Goal: Navigation & Orientation: Find specific page/section

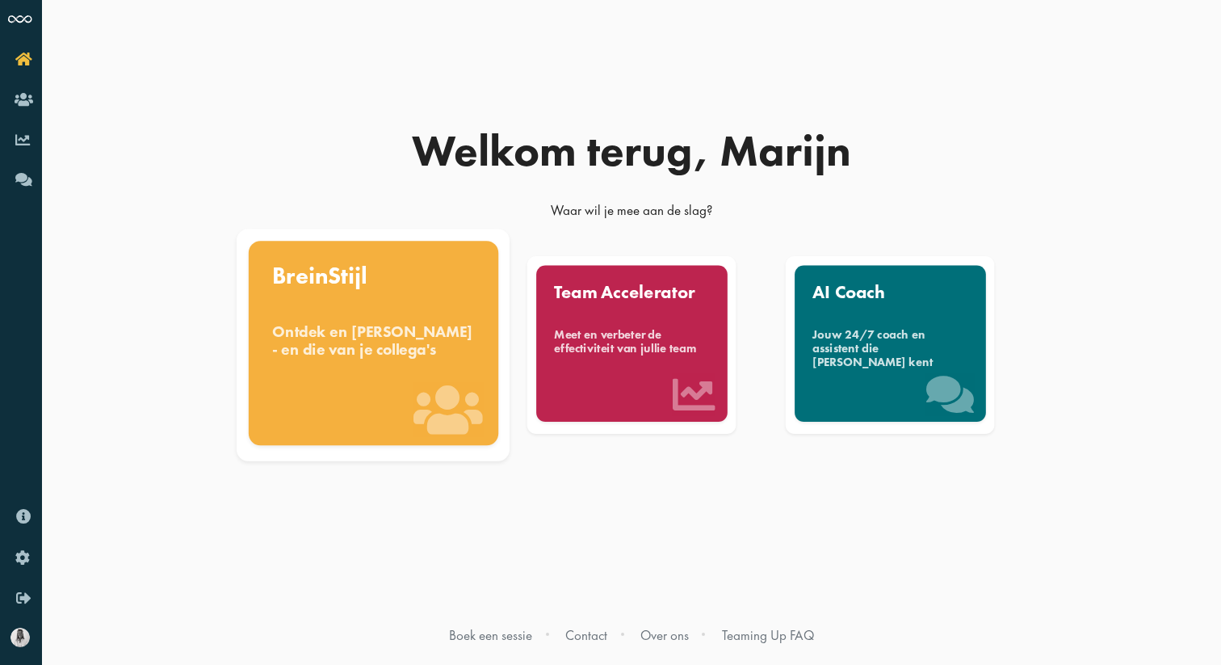
click at [408, 323] on div "Ontdek en [PERSON_NAME] - en die van je collega's" at bounding box center [373, 340] width 203 height 36
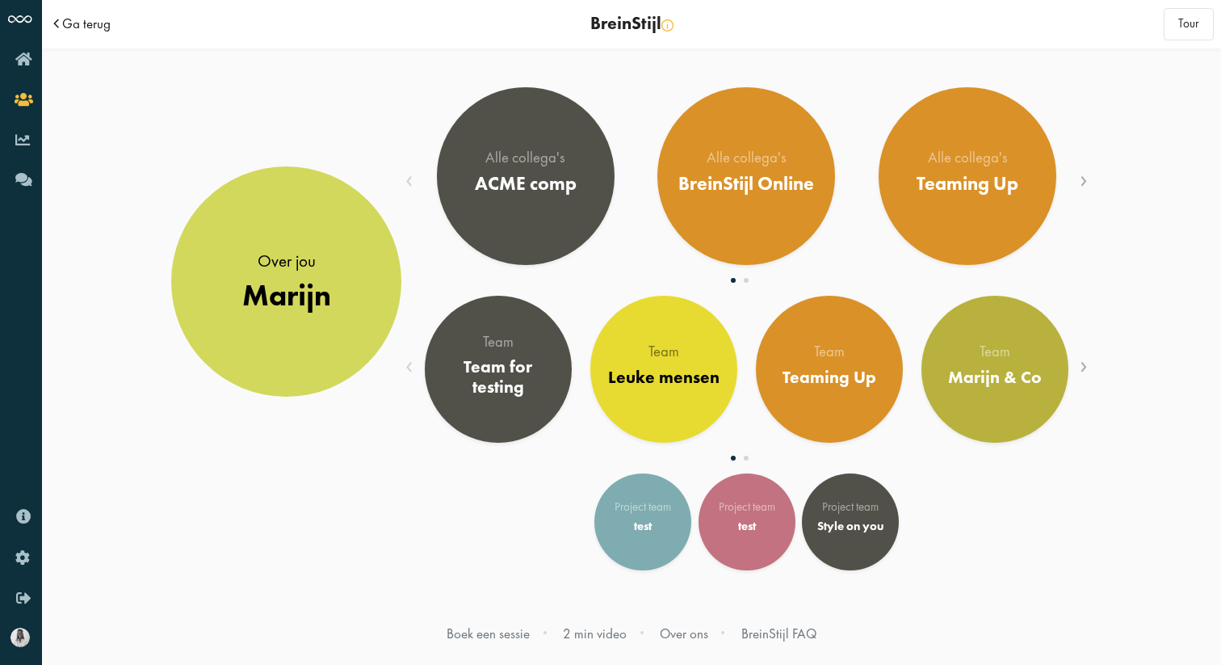
click at [84, 24] on span "Ga terug" at bounding box center [86, 24] width 48 height 14
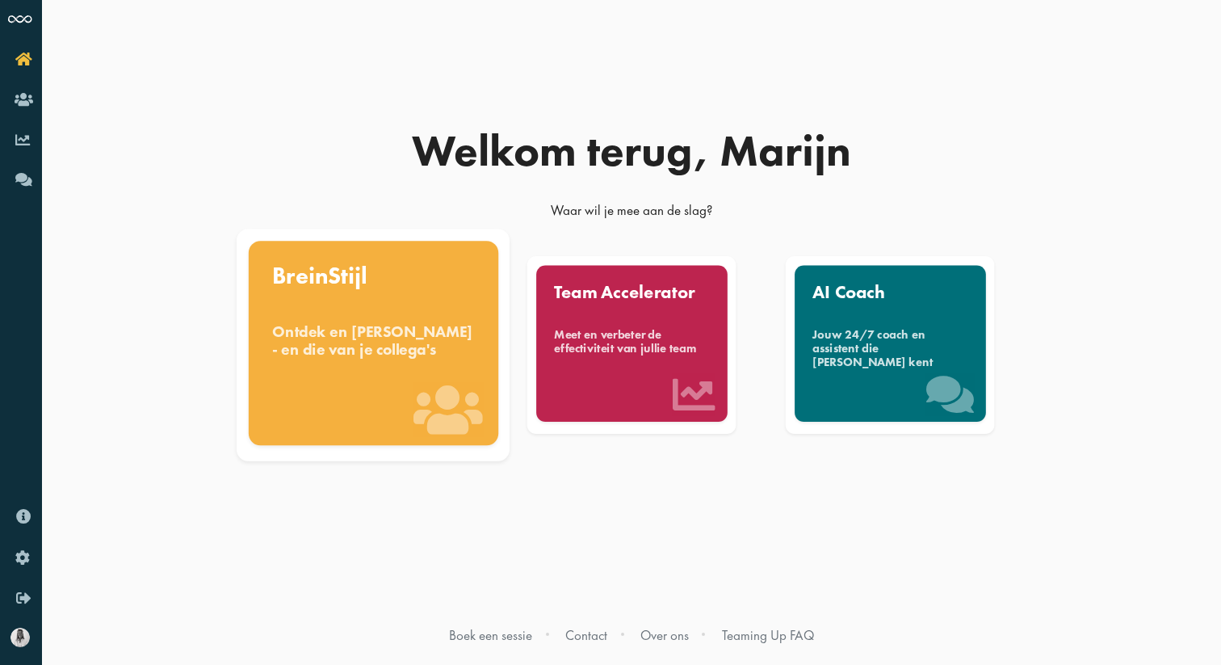
click at [367, 333] on div "Ontdek en [PERSON_NAME] - en die van je collega's" at bounding box center [373, 340] width 203 height 36
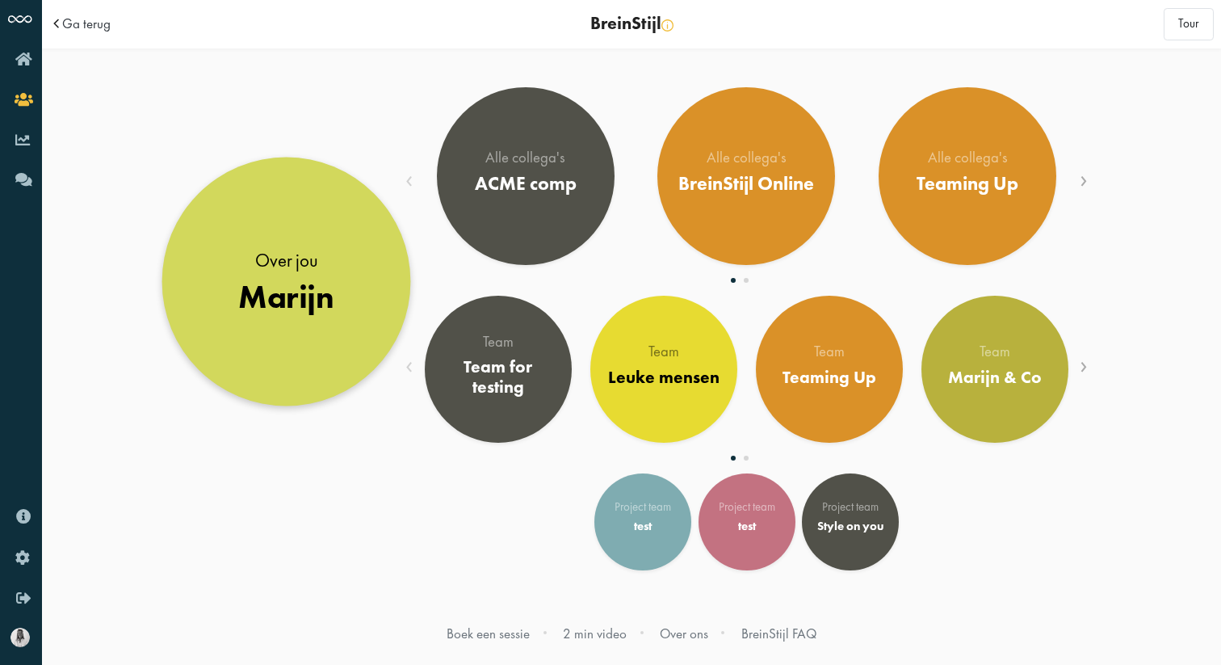
click at [289, 256] on div "Over jou" at bounding box center [286, 259] width 96 height 26
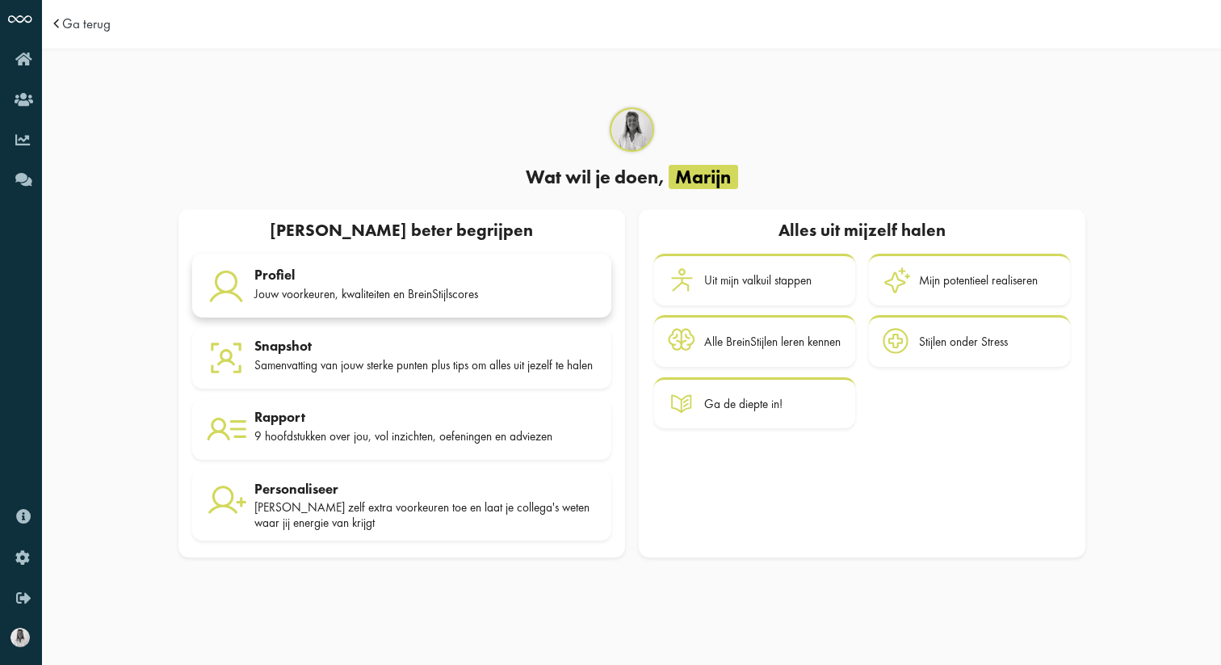
click at [378, 304] on link "Profiel Jouw voorkeuren, kwaliteiten en BreinStijlscores" at bounding box center [401, 286] width 419 height 64
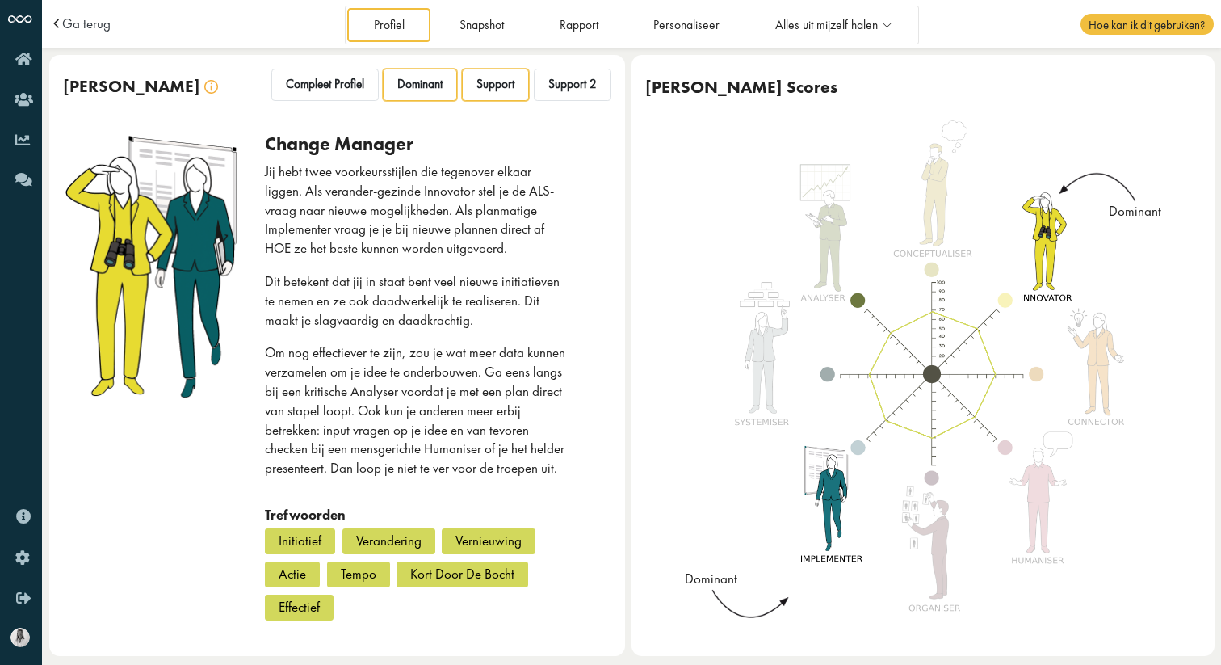
click at [502, 91] on span "Support" at bounding box center [495, 84] width 38 height 15
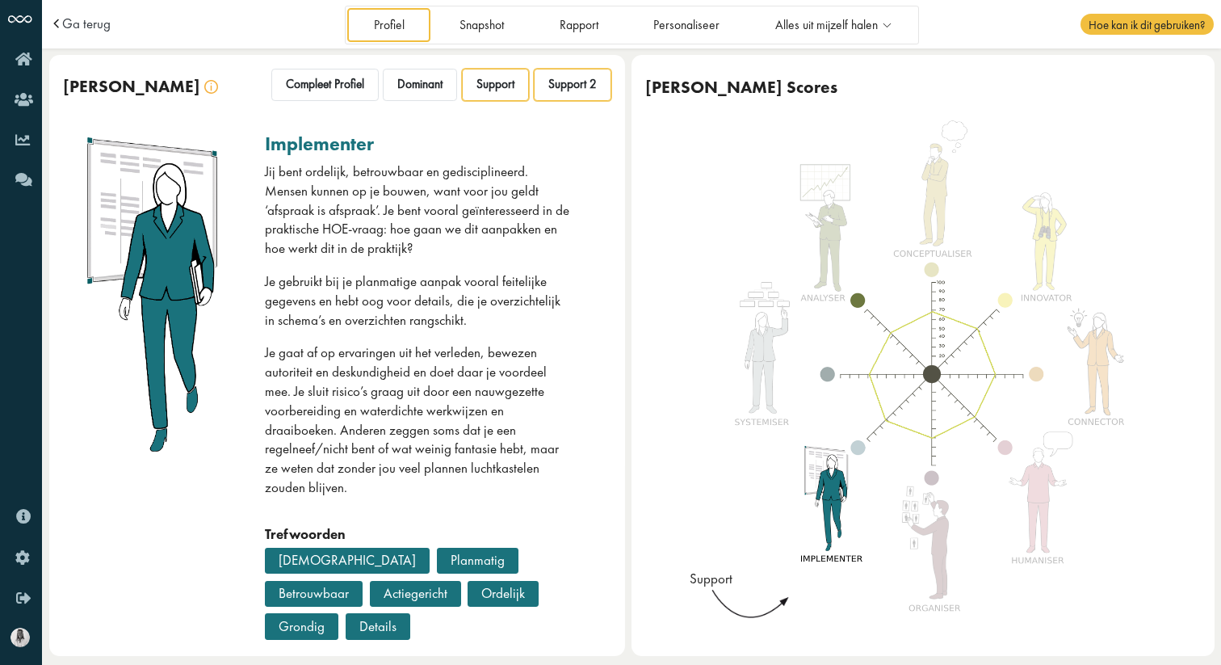
click at [590, 79] on div "Support 2" at bounding box center [573, 85] width 78 height 32
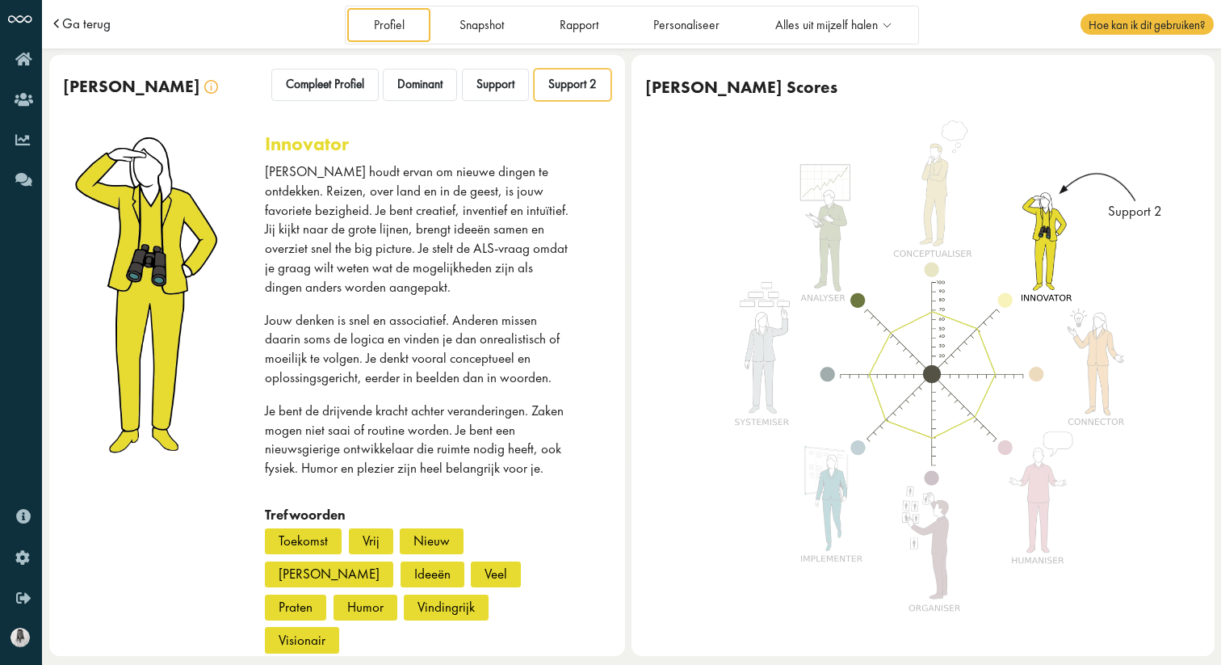
click at [74, 19] on span "Ga terug" at bounding box center [86, 24] width 48 height 14
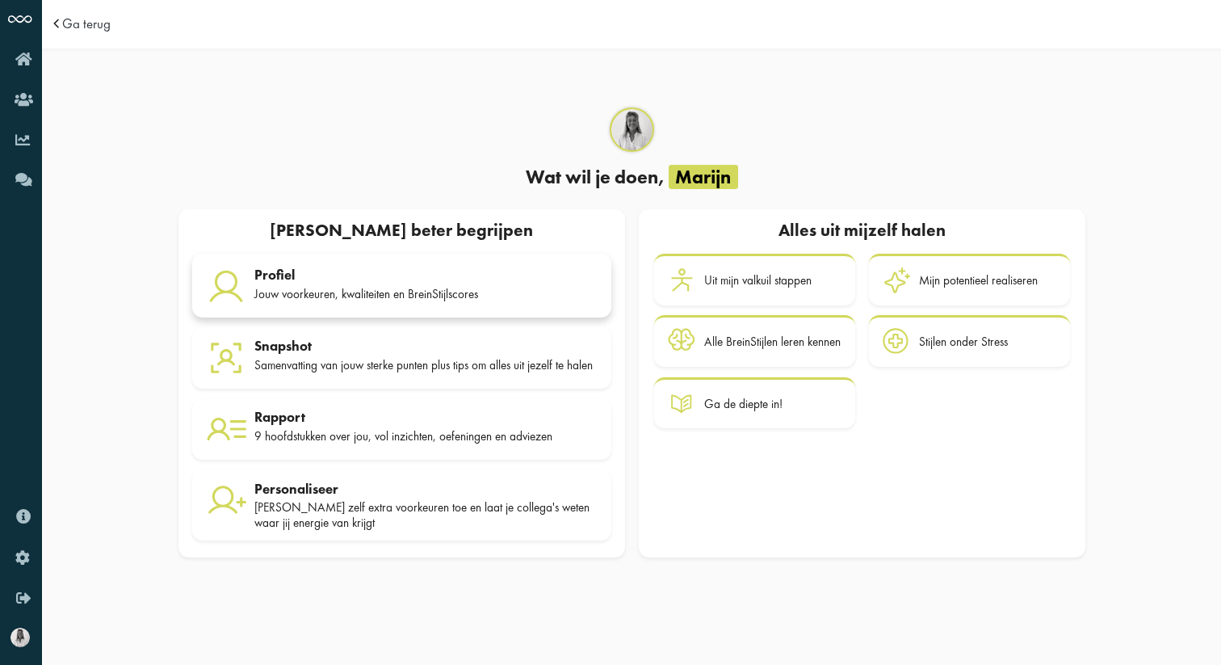
click at [383, 287] on div "Jouw voorkeuren, kwaliteiten en BreinStijlscores" at bounding box center [425, 294] width 343 height 15
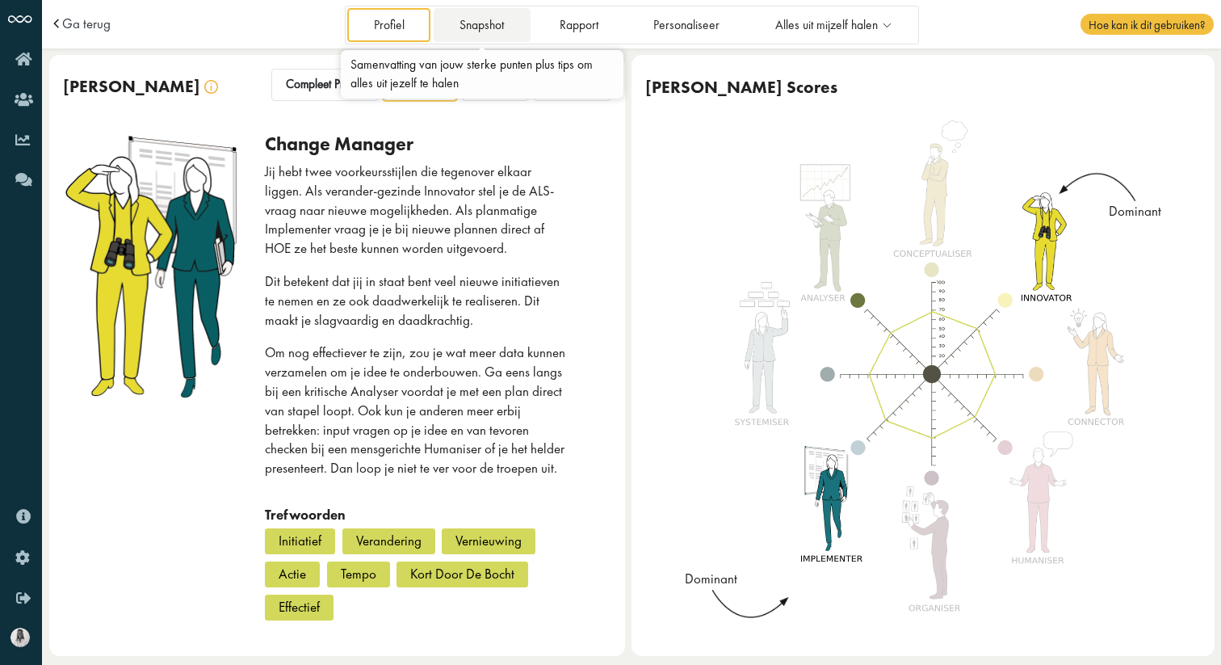
click at [473, 32] on link "Snapshot" at bounding box center [482, 24] width 97 height 33
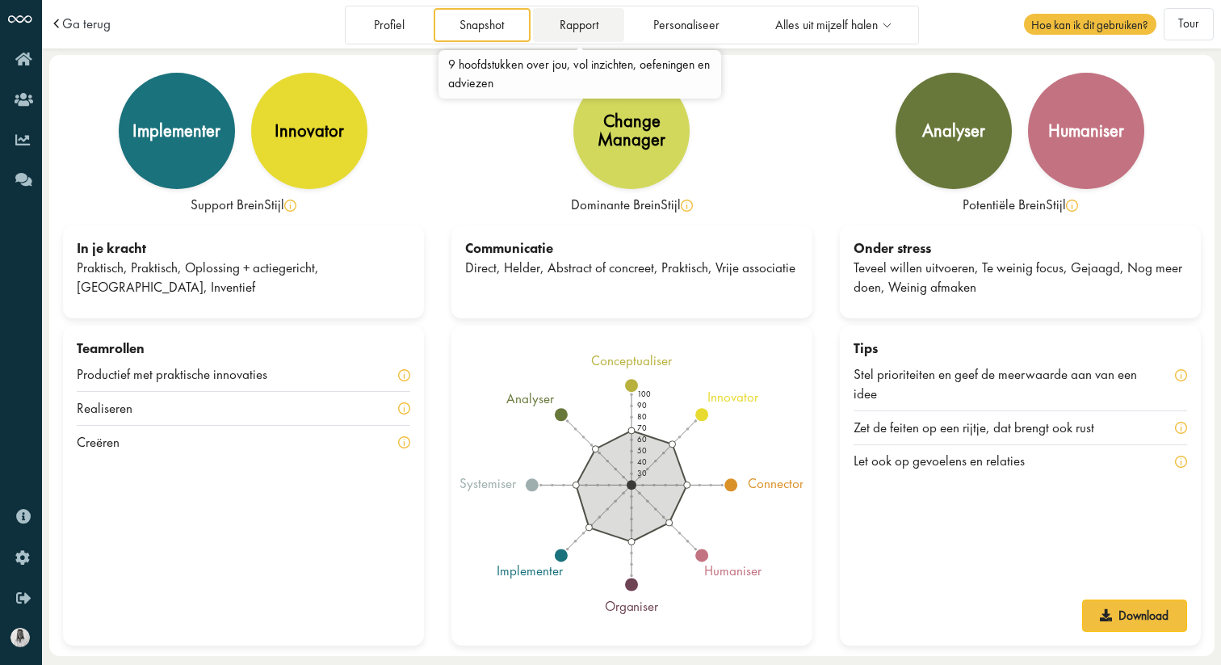
click at [581, 26] on link "Rapport" at bounding box center [578, 24] width 91 height 33
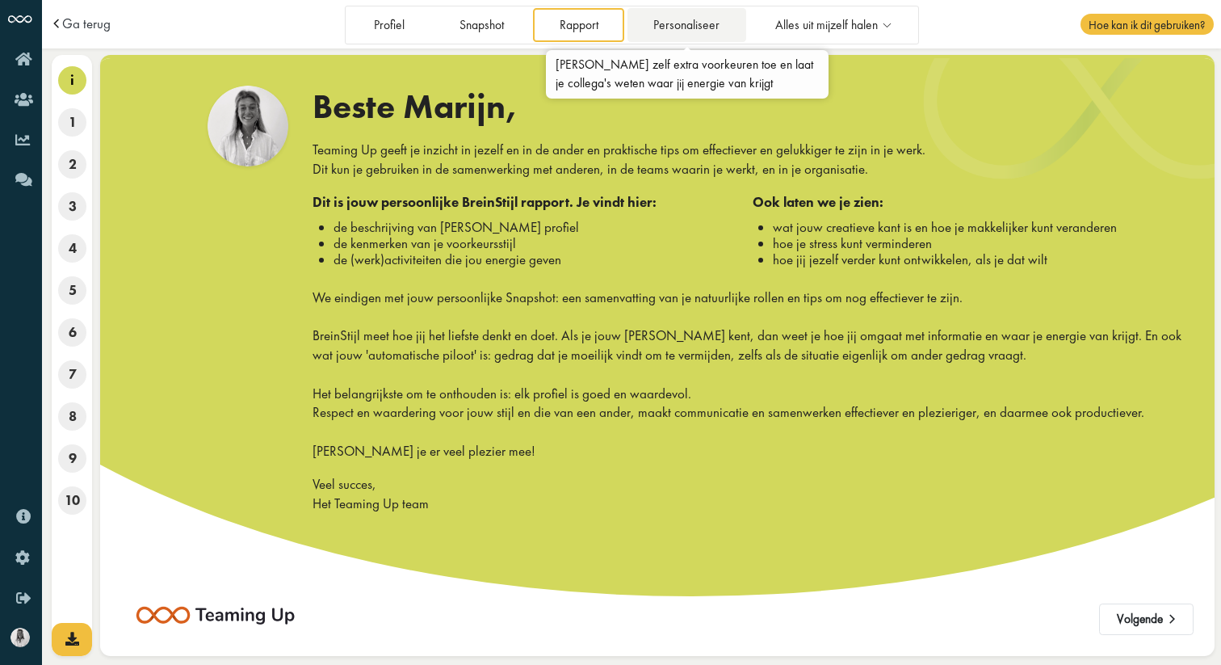
click at [680, 23] on link "Personaliseer" at bounding box center [686, 24] width 119 height 33
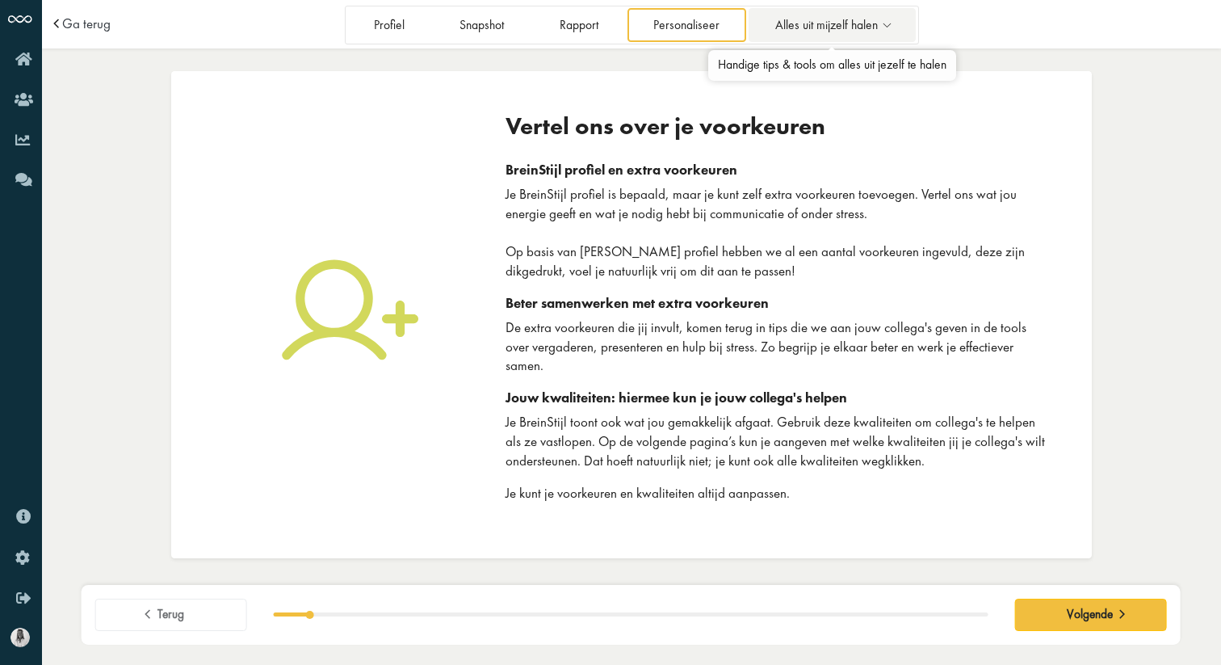
click at [779, 19] on span "Alles uit mijzelf halen" at bounding box center [826, 26] width 103 height 14
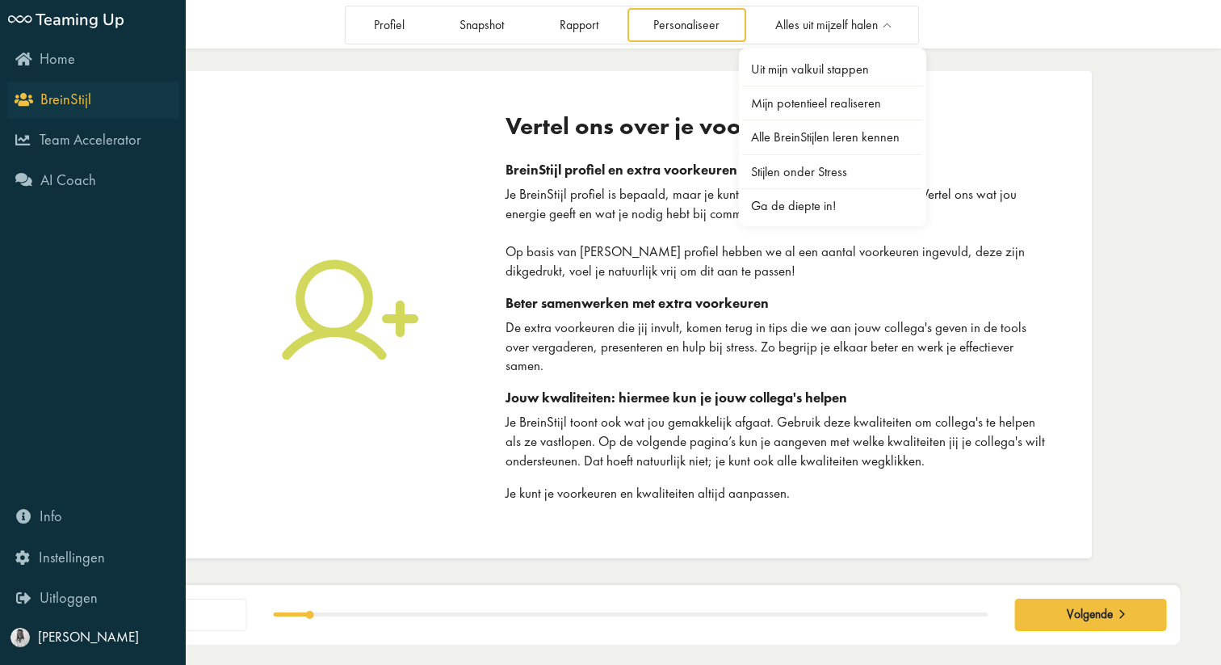
click at [19, 113] on link "BreinStijl" at bounding box center [93, 100] width 172 height 37
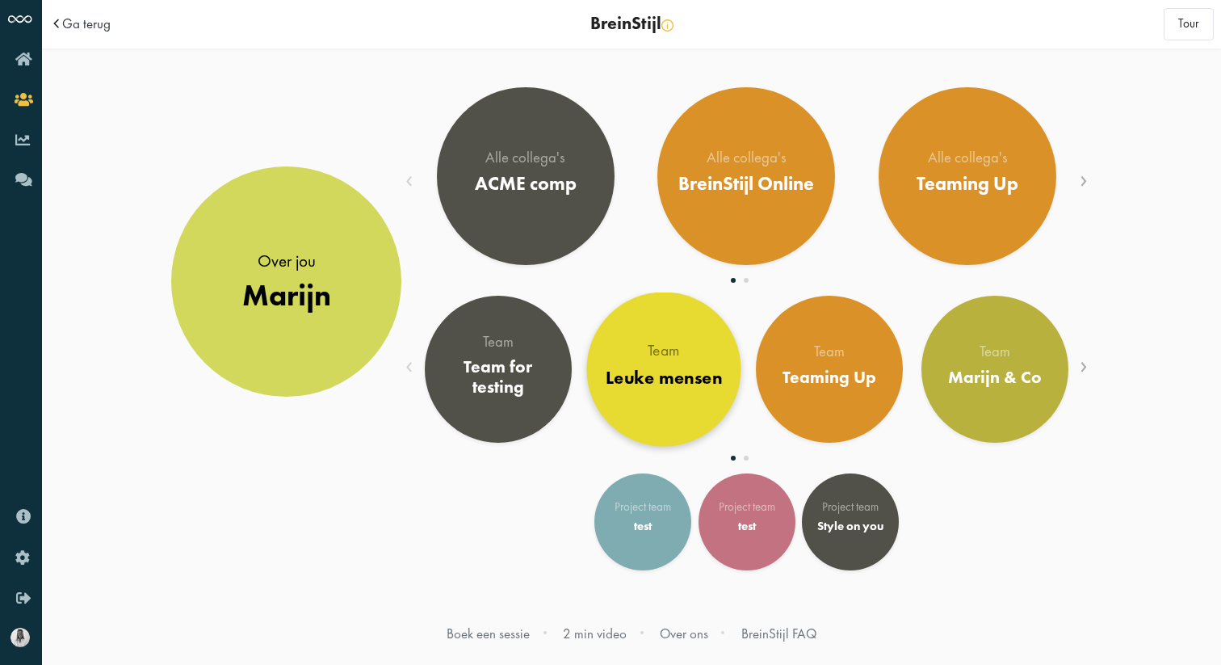
click at [651, 397] on link "Team Leuke mensen" at bounding box center [663, 369] width 154 height 154
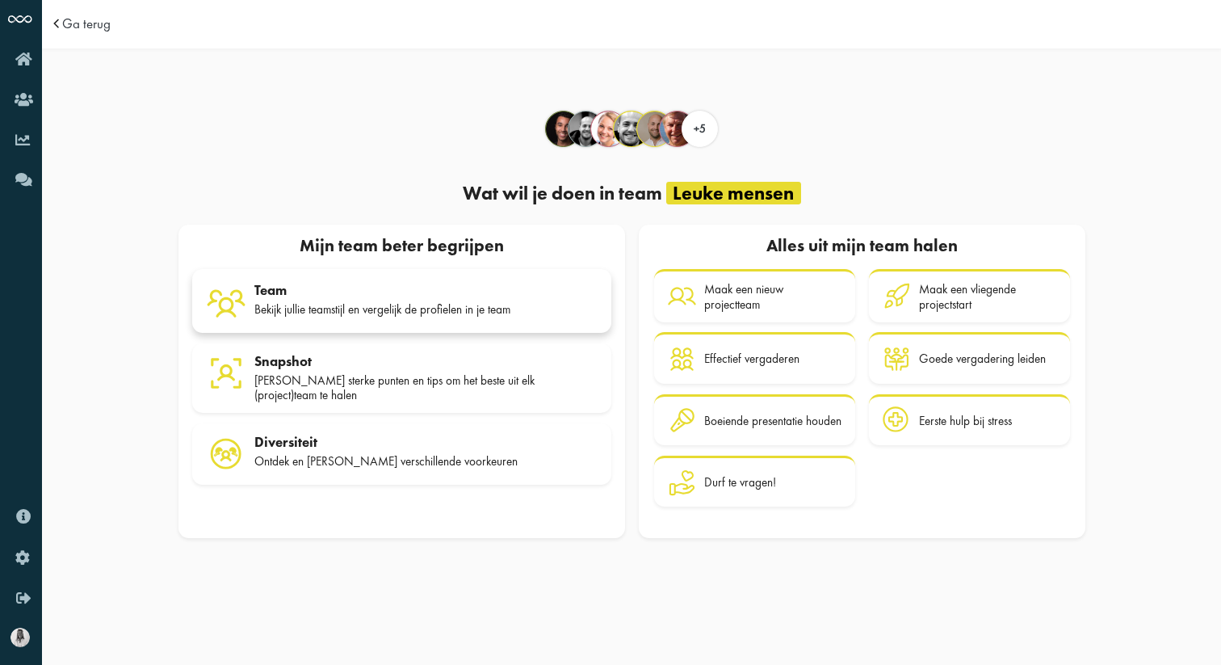
click at [367, 319] on div "Team Bekijk jullie teamstijl en vergelijk de profielen in je team" at bounding box center [425, 302] width 343 height 40
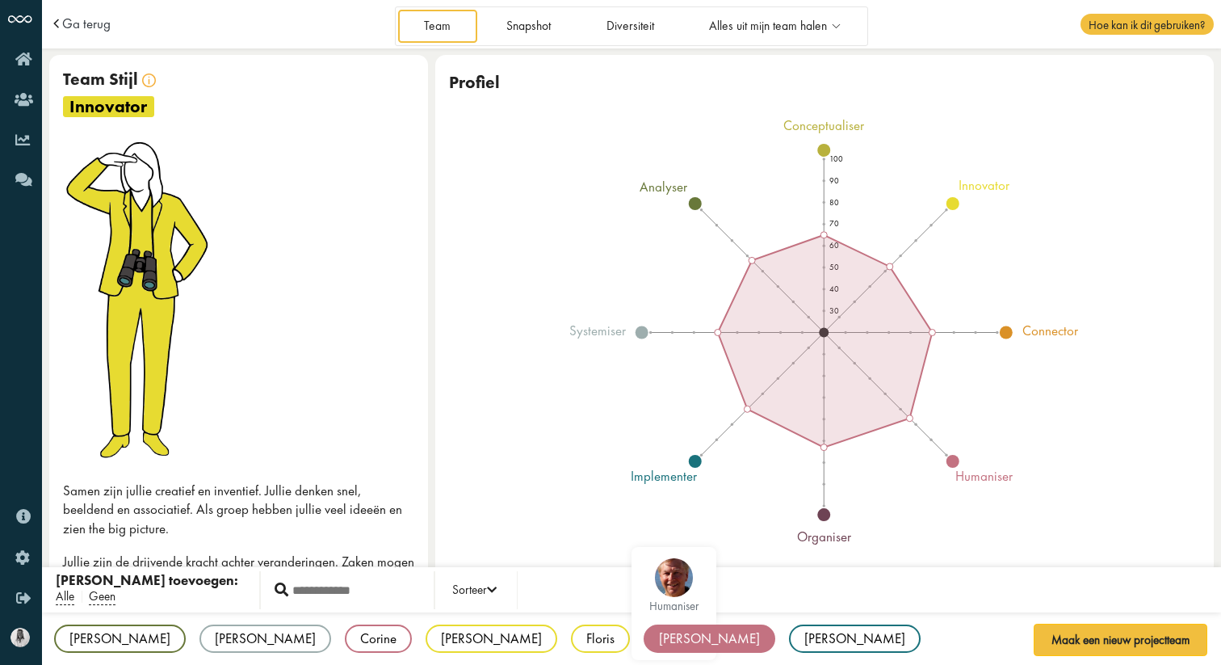
click at [644, 635] on div "[PERSON_NAME]" at bounding box center [710, 638] width 132 height 28
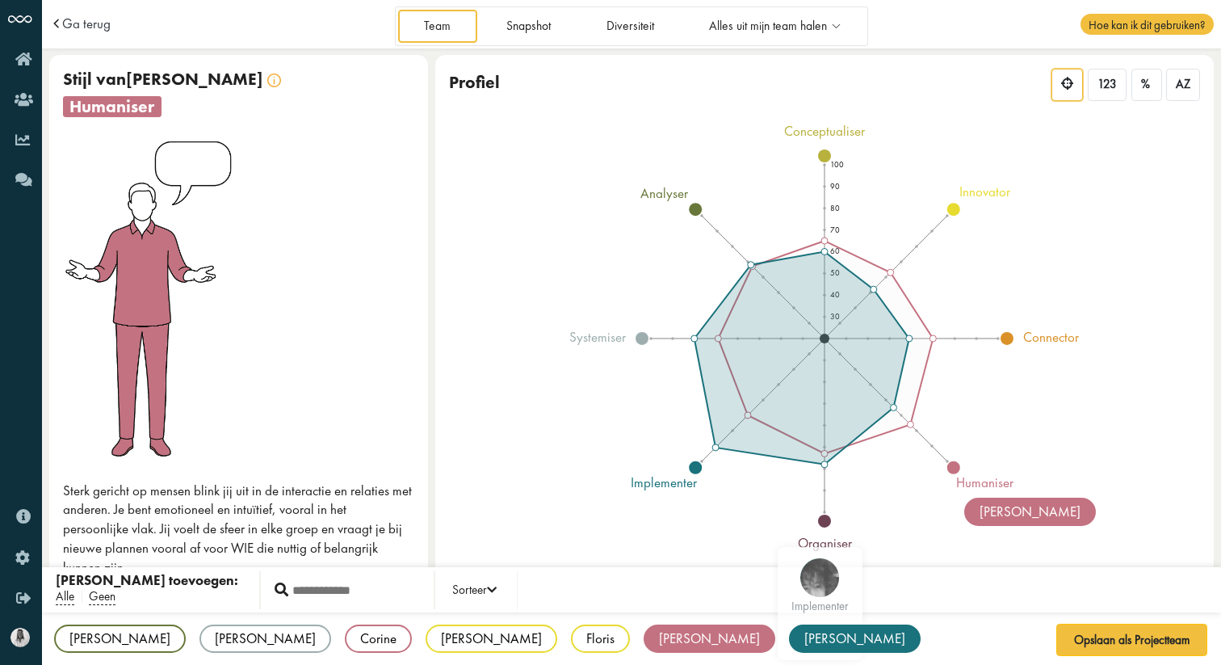
click at [789, 642] on div "[PERSON_NAME]" at bounding box center [855, 638] width 132 height 28
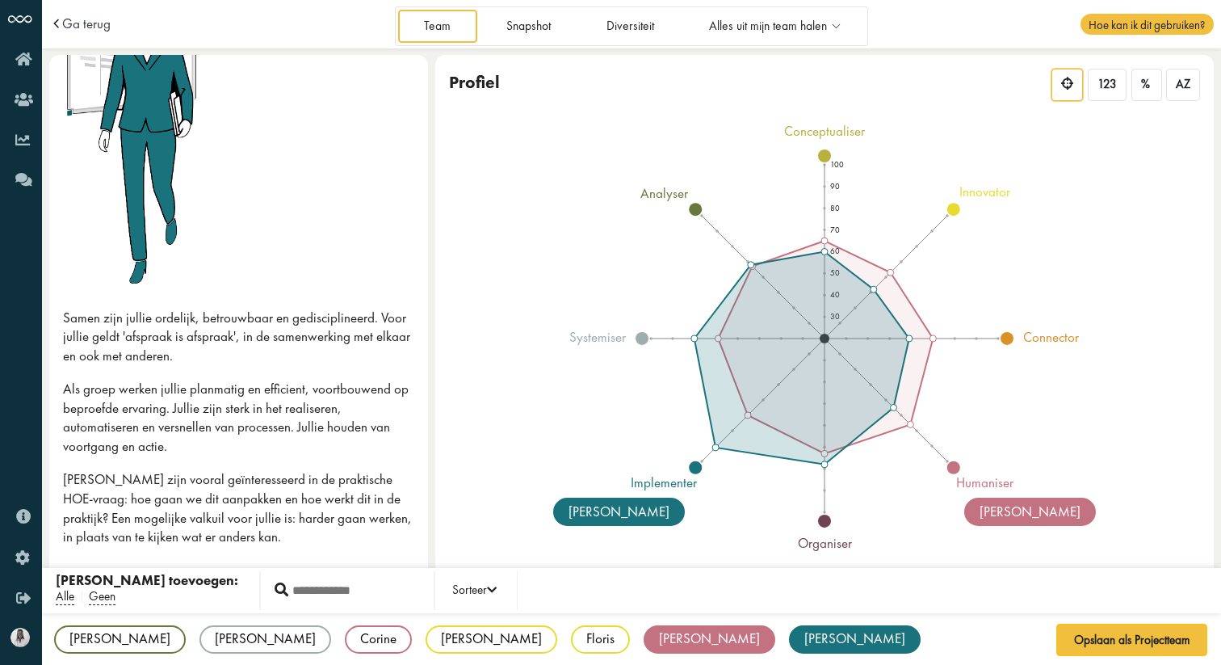
scroll to position [376, 0]
